Goal: Task Accomplishment & Management: Manage account settings

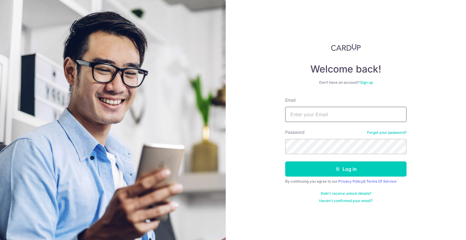
click at [332, 115] on input "Email" at bounding box center [345, 114] width 121 height 15
type input "[DOMAIN_NAME][EMAIL_ADDRESS][DOMAIN_NAME]"
click at [341, 167] on button "Log in" at bounding box center [345, 168] width 121 height 15
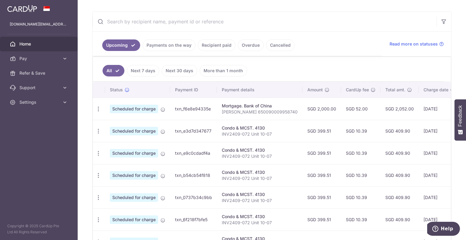
scroll to position [107, 0]
